Goal: Navigation & Orientation: Find specific page/section

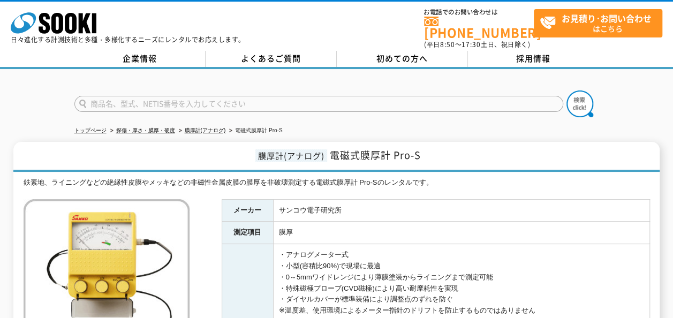
click at [630, 107] on div at bounding box center [336, 94] width 673 height 51
click at [157, 127] on link "探傷・厚さ・膜厚・硬度" at bounding box center [145, 130] width 59 height 6
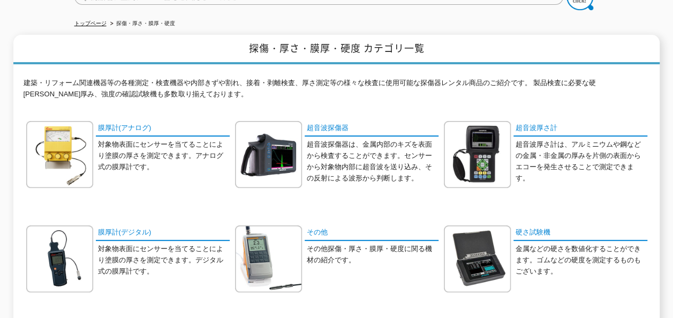
scroll to position [161, 0]
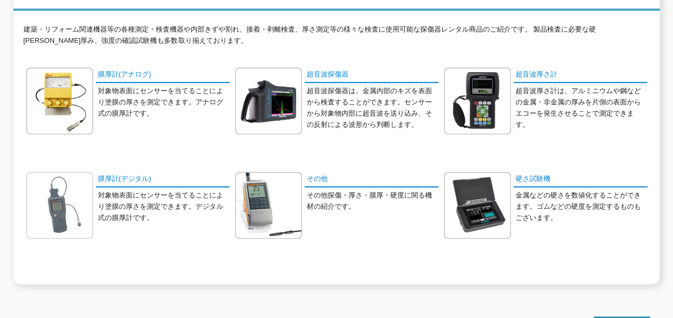
click at [57, 202] on img at bounding box center [59, 205] width 67 height 67
click at [72, 80] on img at bounding box center [59, 100] width 67 height 67
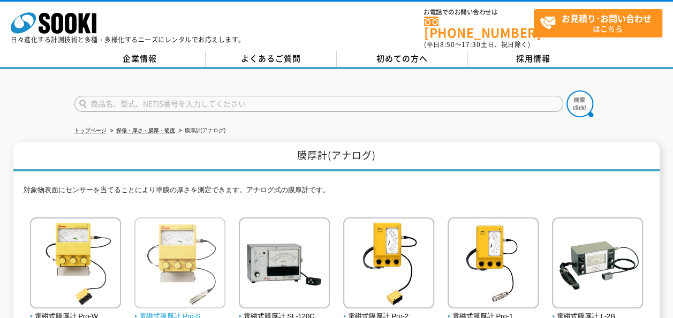
click at [188, 234] on img at bounding box center [179, 264] width 91 height 94
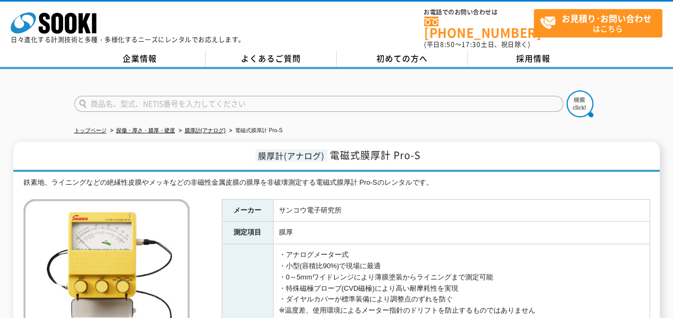
click at [232, 4] on div "株式会社 ソーキ spMenu 日々進化する計測技術と多種・多様化するニーズにレンタルでお応えします。 お電話でのお問い合わせは 0120-856-990 (…" at bounding box center [336, 26] width 673 height 48
click at [619, 105] on div at bounding box center [336, 94] width 673 height 51
click at [165, 125] on li "探傷・厚さ・膜厚・硬度" at bounding box center [141, 130] width 67 height 11
click at [165, 127] on link "探傷・厚さ・膜厚・硬度" at bounding box center [145, 130] width 59 height 6
